Goal: Information Seeking & Learning: Learn about a topic

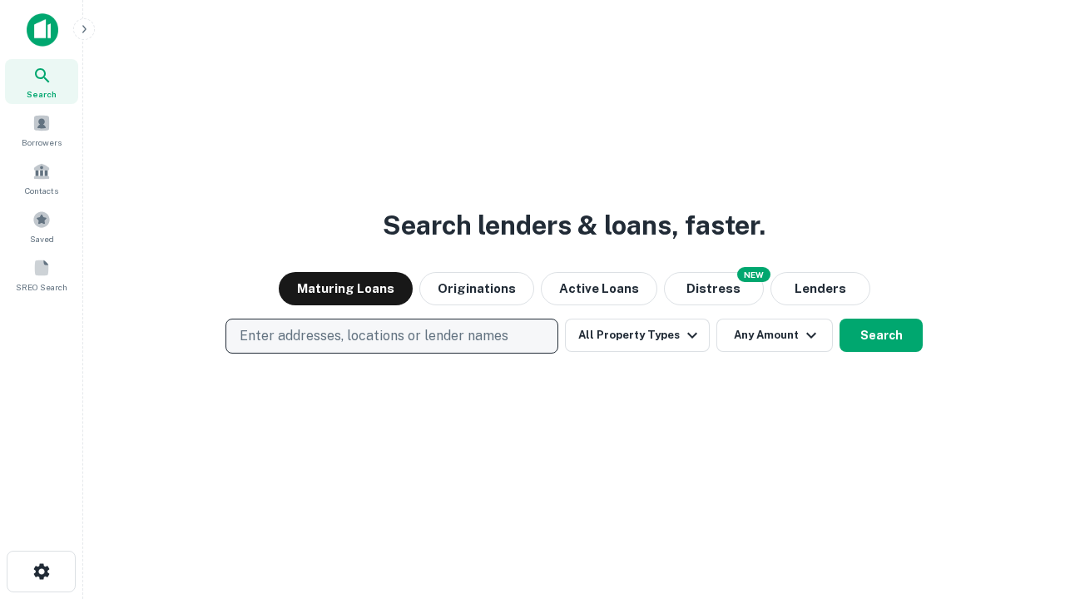
click at [391, 336] on p "Enter addresses, locations or lender names" at bounding box center [374, 336] width 269 height 20
type input "**********"
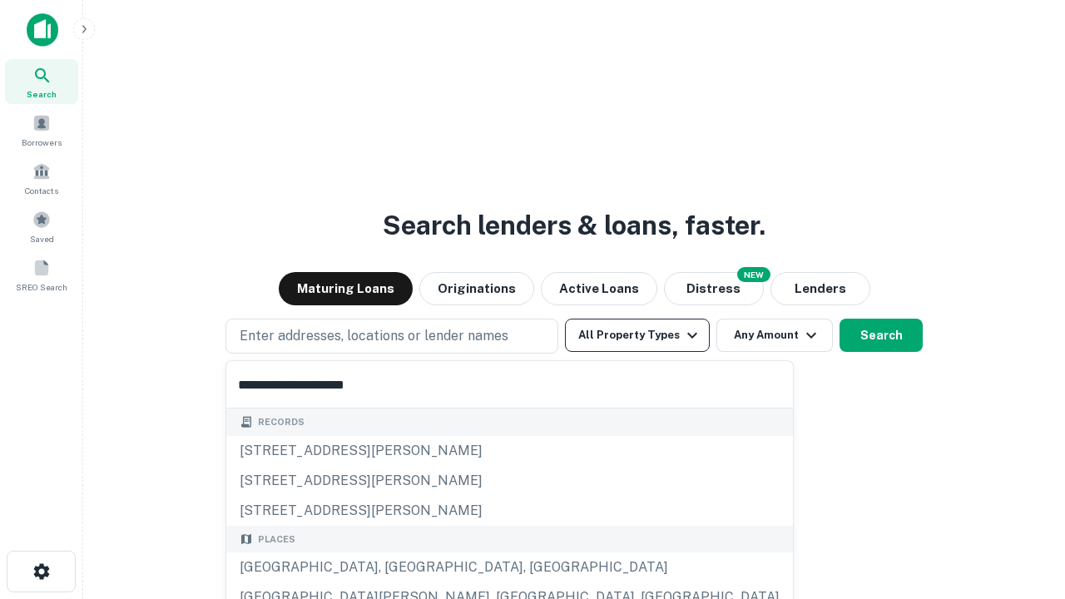
click at [398, 567] on div "[GEOGRAPHIC_DATA], [GEOGRAPHIC_DATA], [GEOGRAPHIC_DATA]" at bounding box center [509, 567] width 567 height 30
click at [637, 335] on button "All Property Types" at bounding box center [637, 335] width 145 height 33
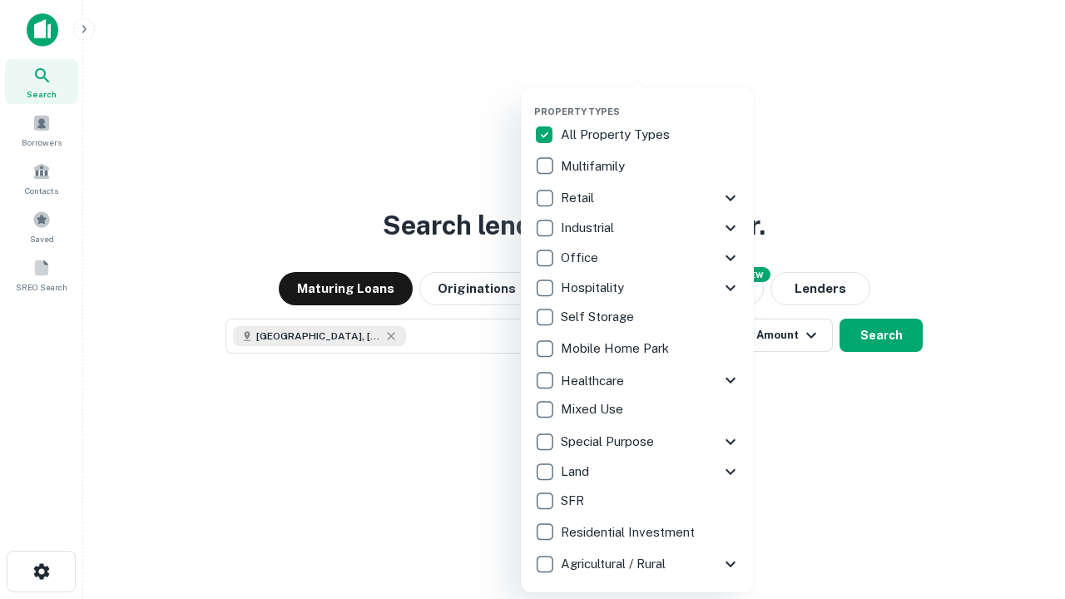
click at [651, 101] on button "button" at bounding box center [650, 101] width 233 height 1
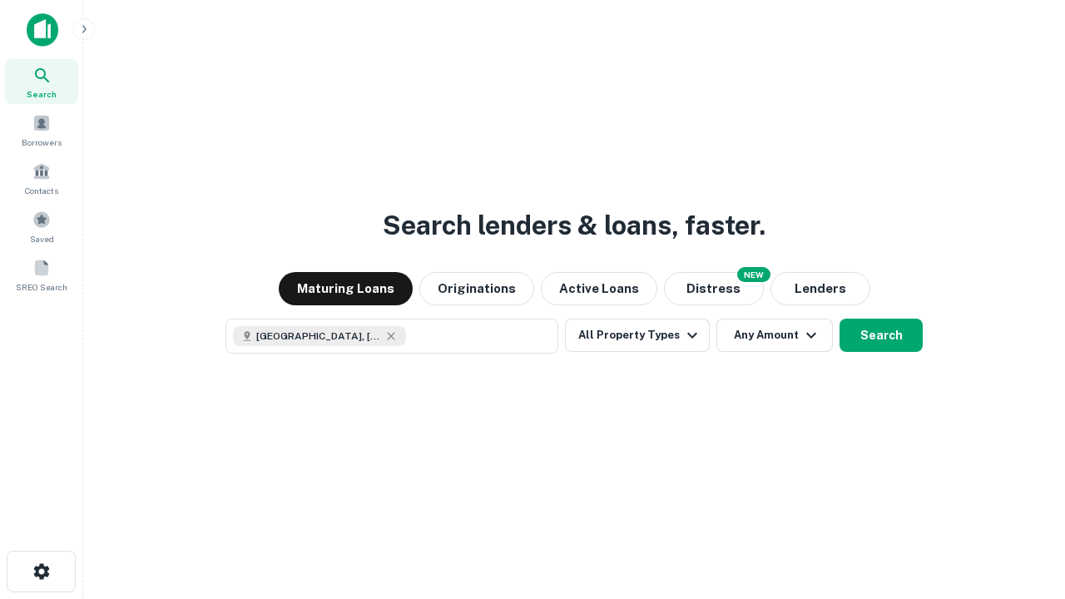
scroll to position [27, 0]
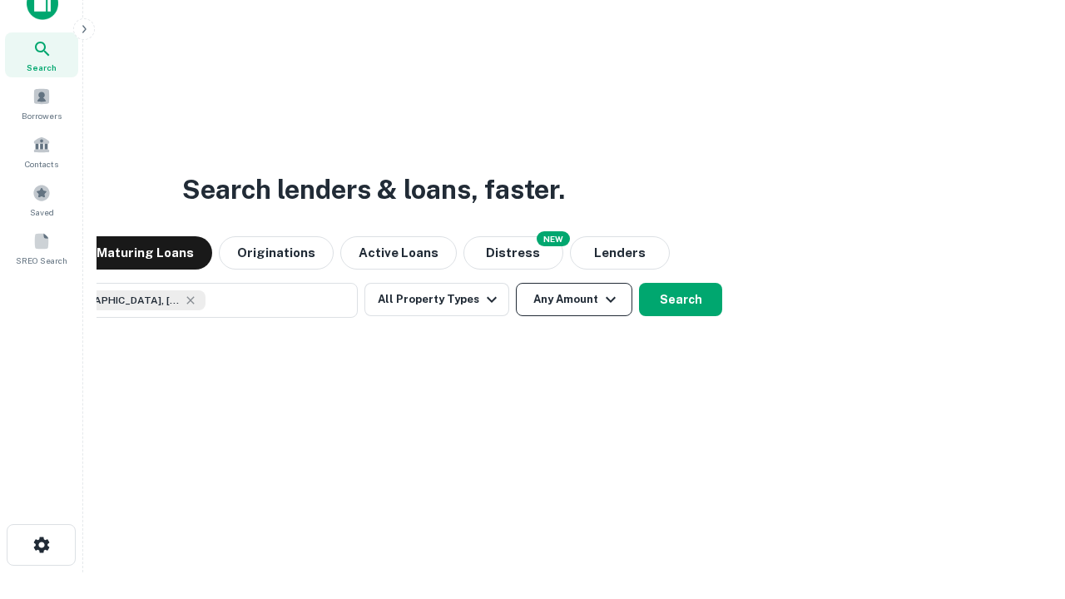
click at [516, 283] on button "Any Amount" at bounding box center [574, 299] width 116 height 33
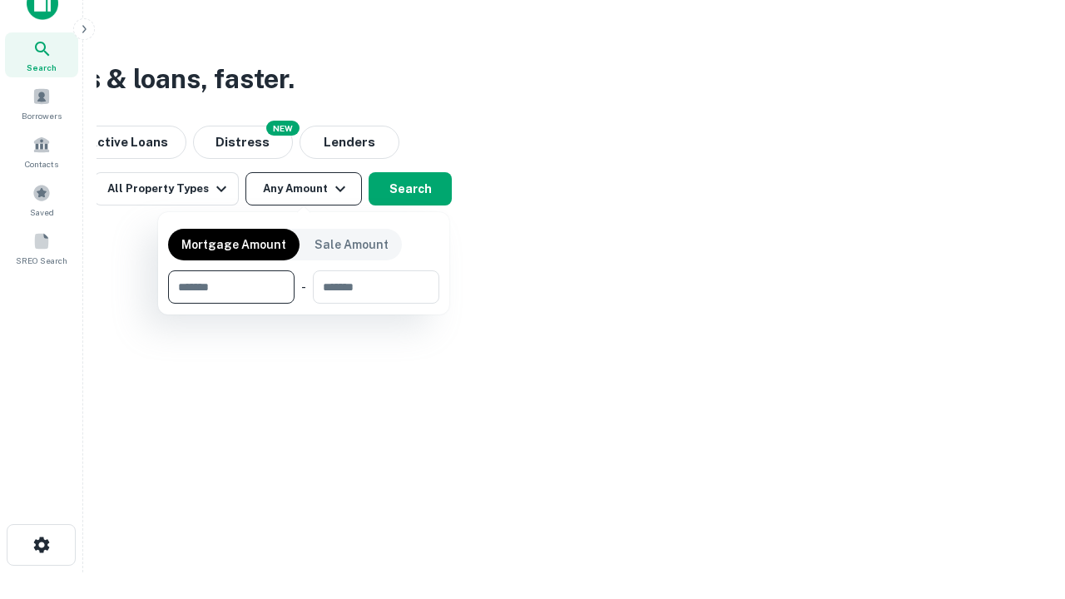
type input "*******"
click at [304, 304] on button "button" at bounding box center [303, 304] width 271 height 1
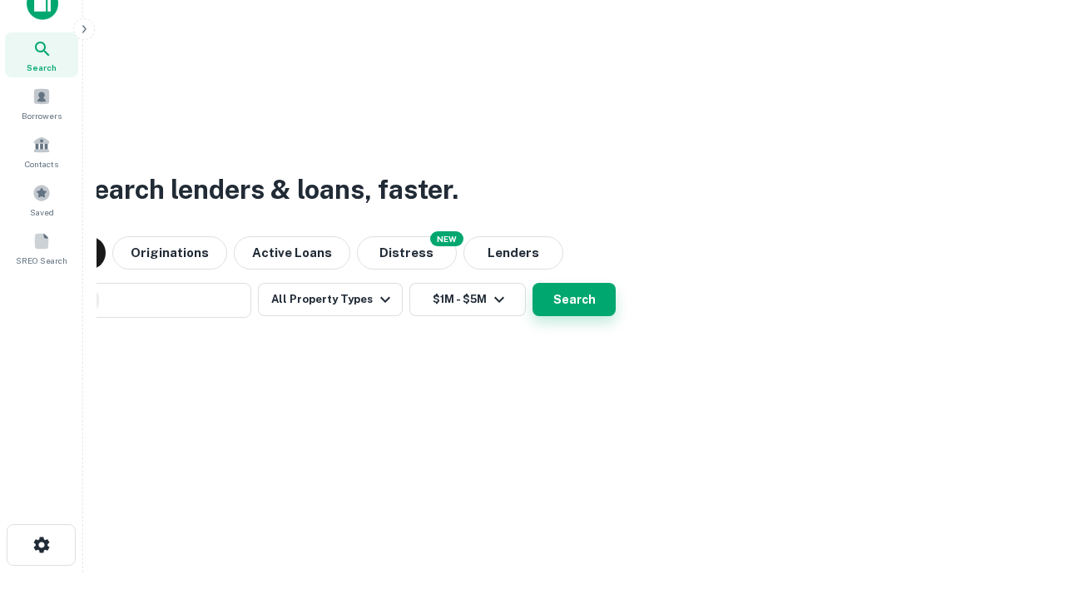
click at [533, 283] on button "Search" at bounding box center [574, 299] width 83 height 33
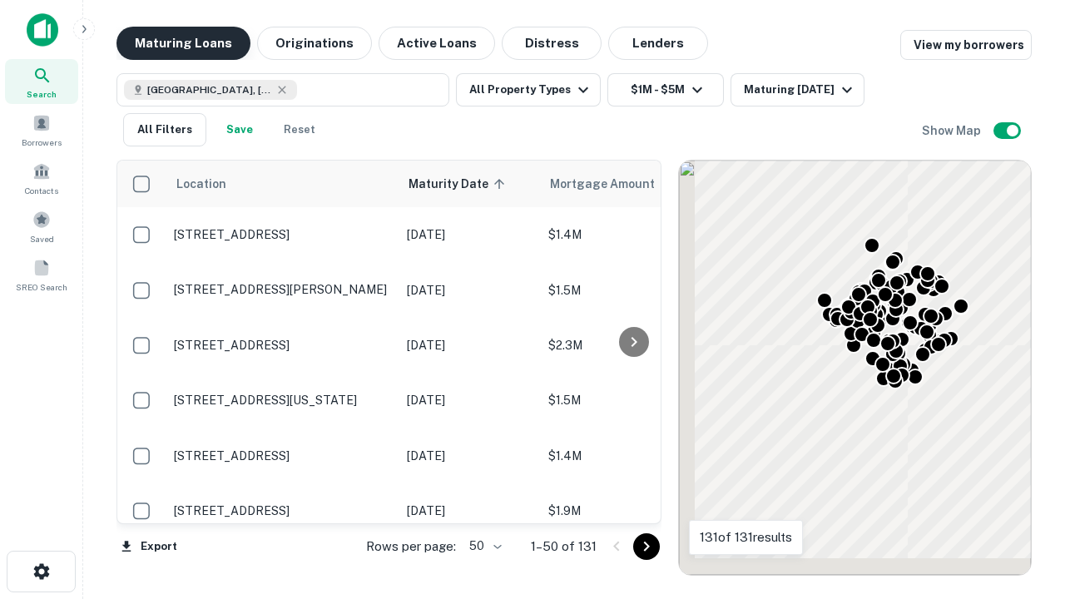
click at [183, 43] on button "Maturing Loans" at bounding box center [183, 43] width 134 height 33
